Goal: Obtain resource: Download file/media

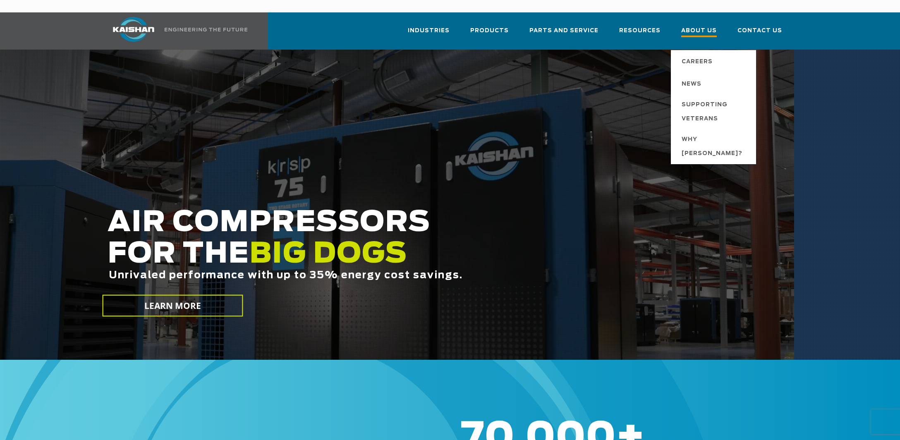
click at [702, 26] on span "About Us" at bounding box center [699, 31] width 36 height 11
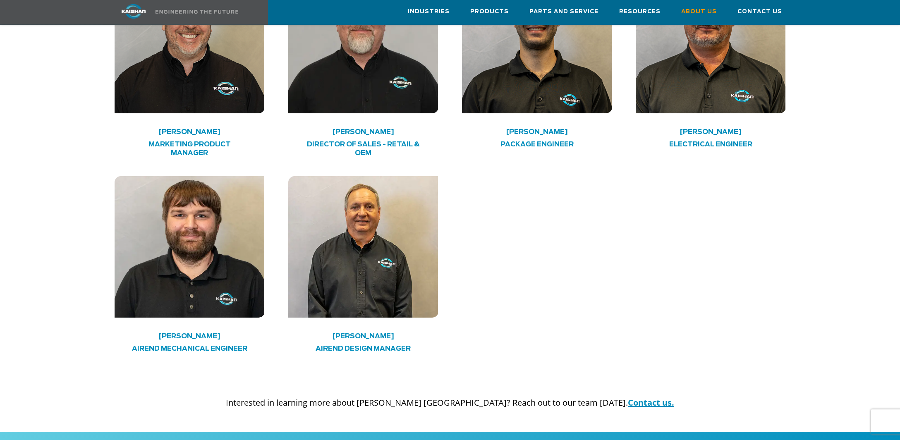
scroll to position [2217, 0]
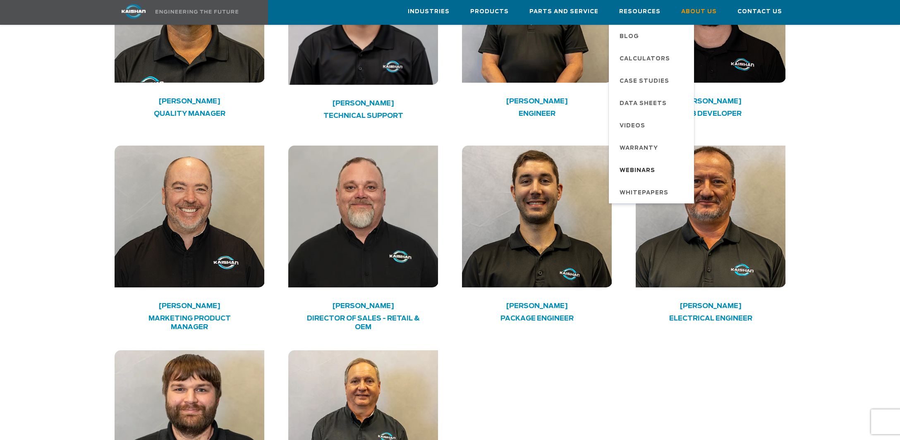
click at [653, 167] on span "Webinars" at bounding box center [638, 171] width 36 height 14
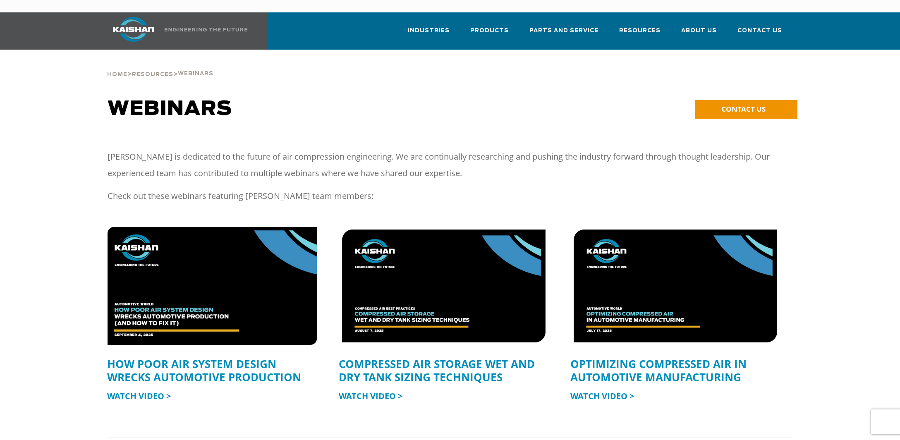
click at [219, 292] on img at bounding box center [212, 285] width 230 height 129
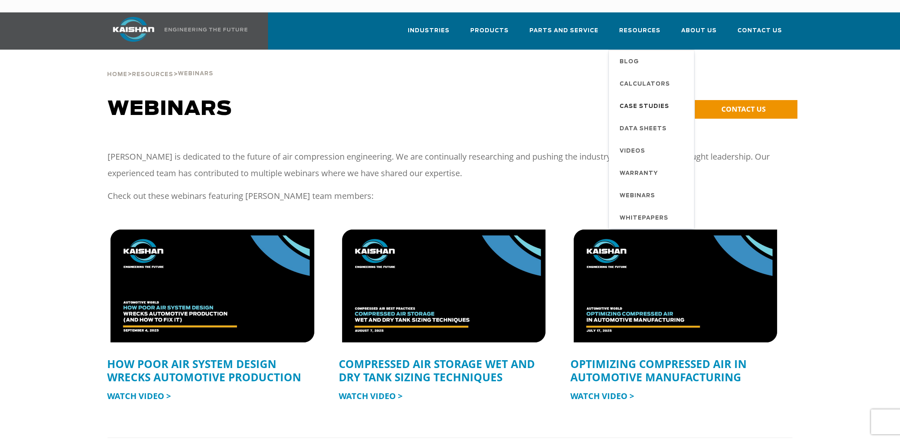
click at [654, 100] on span "Case Studies" at bounding box center [645, 107] width 50 height 14
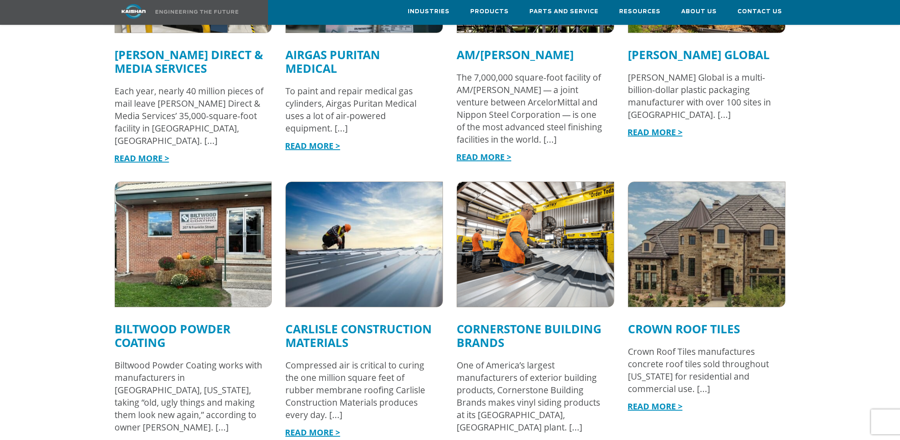
scroll to position [872, 0]
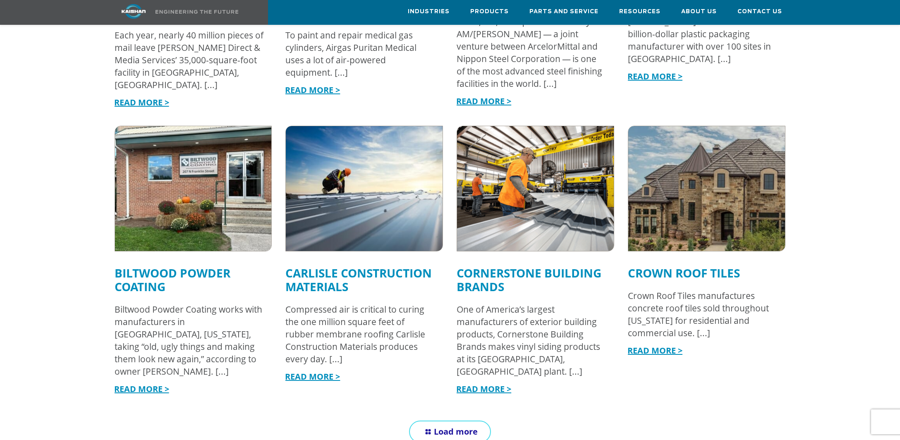
click at [483, 421] on link "Load more" at bounding box center [450, 432] width 82 height 22
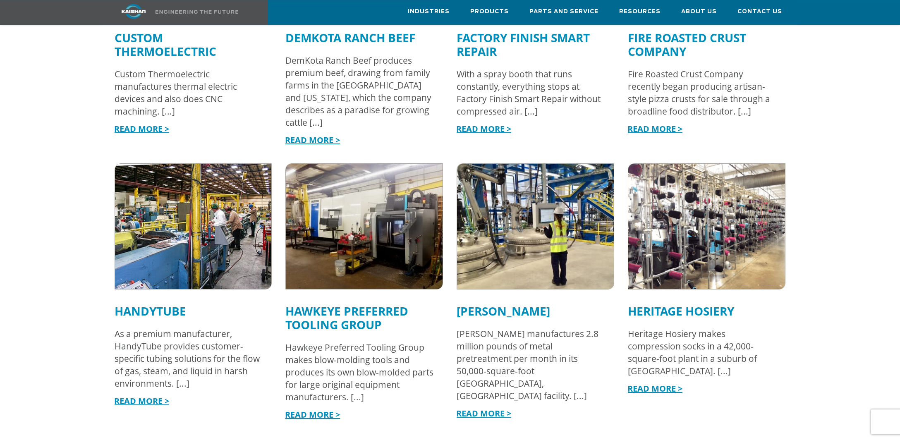
scroll to position [1394, 0]
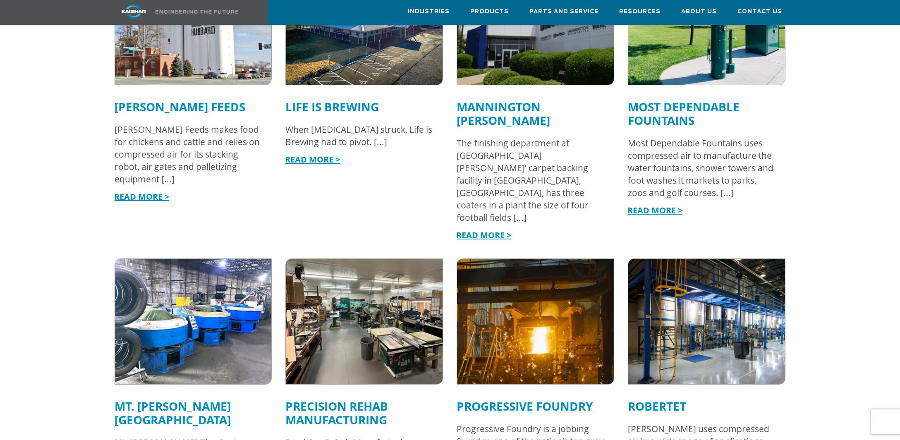
scroll to position [1874, 0]
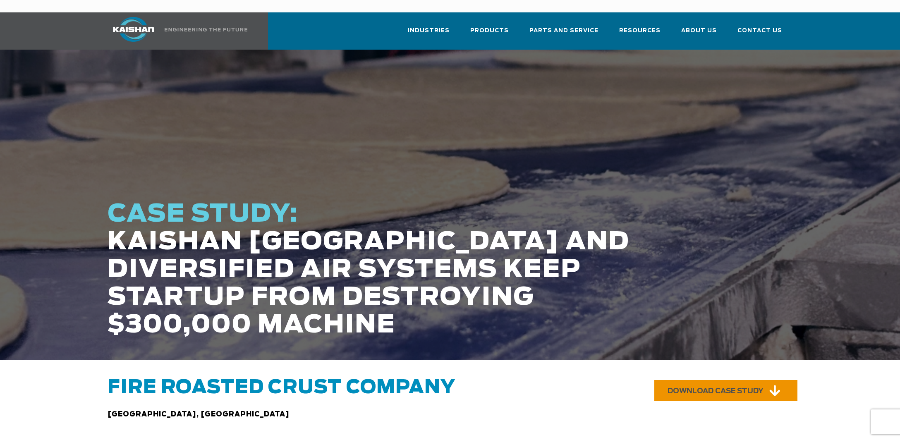
click at [742, 384] on link "DOWNLOAD CASE STUDY" at bounding box center [725, 390] width 143 height 21
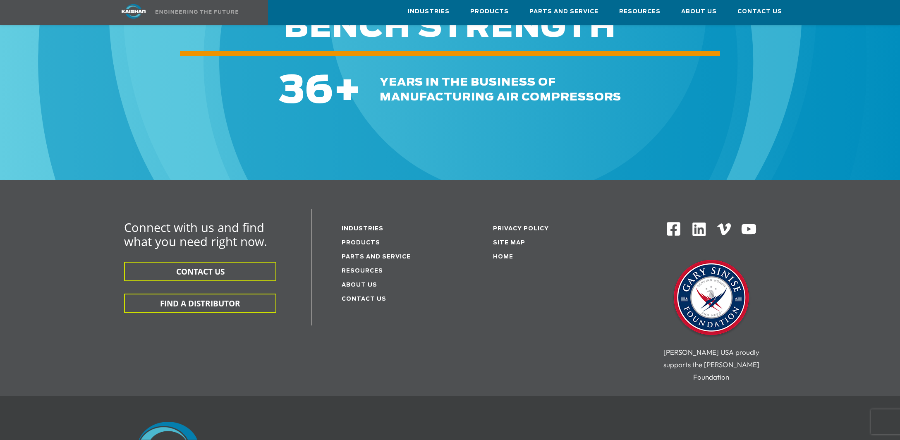
scroll to position [1177, 0]
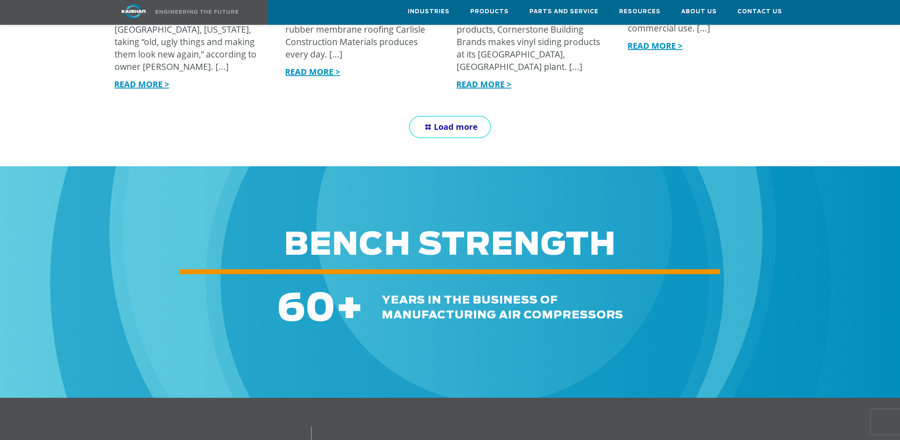
click at [456, 116] on link "Load more" at bounding box center [450, 127] width 82 height 22
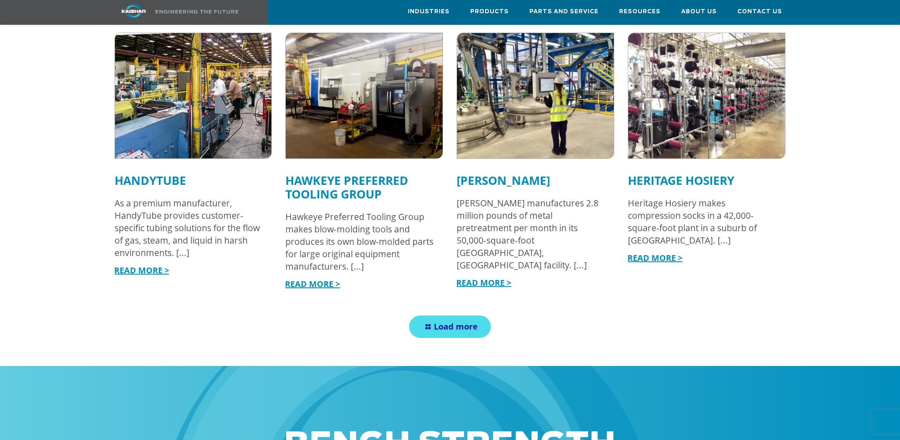
scroll to position [1526, 0]
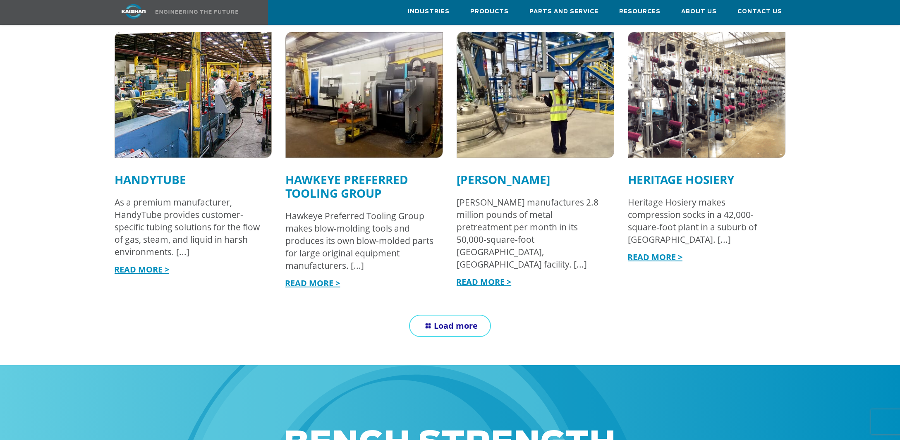
click at [447, 320] on span "Load more" at bounding box center [456, 325] width 44 height 11
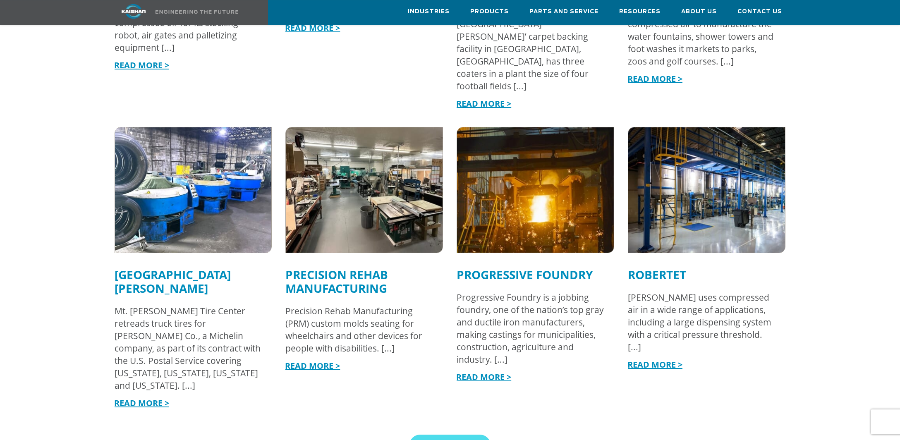
scroll to position [2005, 0]
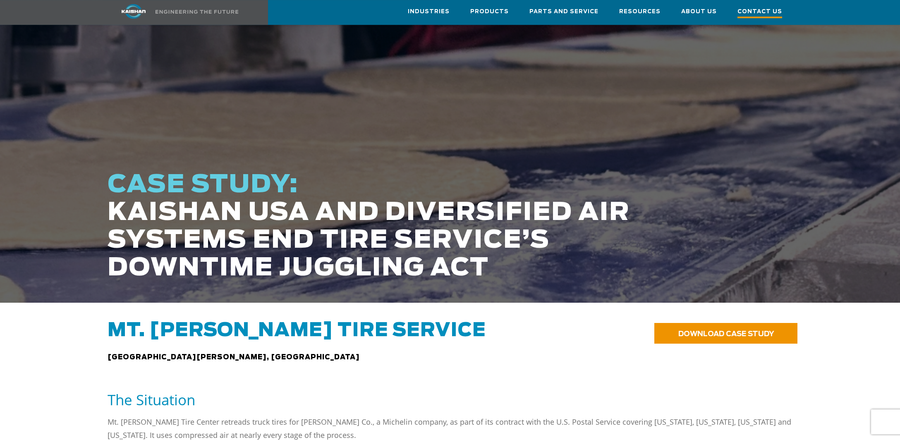
scroll to position [56, 0]
